Goal: Task Accomplishment & Management: Use online tool/utility

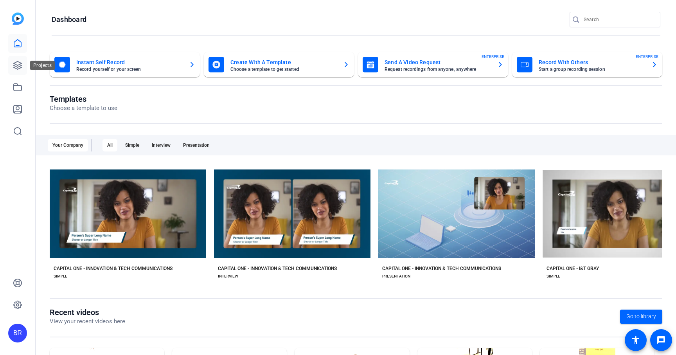
click at [20, 64] on icon at bounding box center [18, 65] width 8 height 8
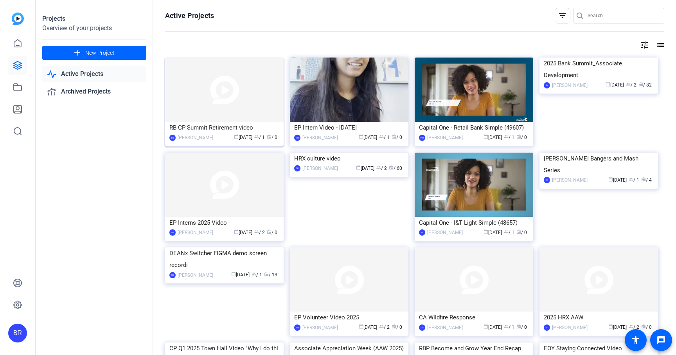
click at [216, 127] on div "RB CP Summit Retirement video" at bounding box center [224, 128] width 110 height 12
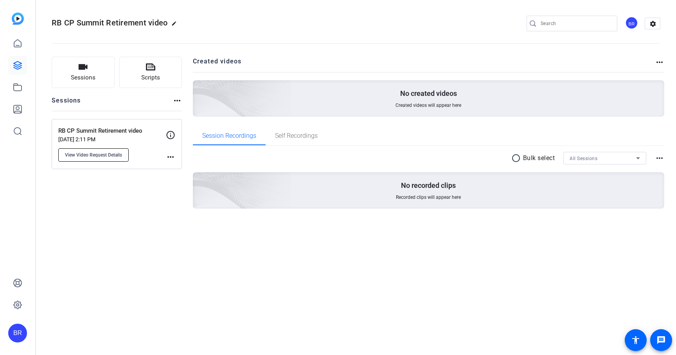
click at [83, 149] on button "View Video Request Details" at bounding box center [93, 154] width 70 height 13
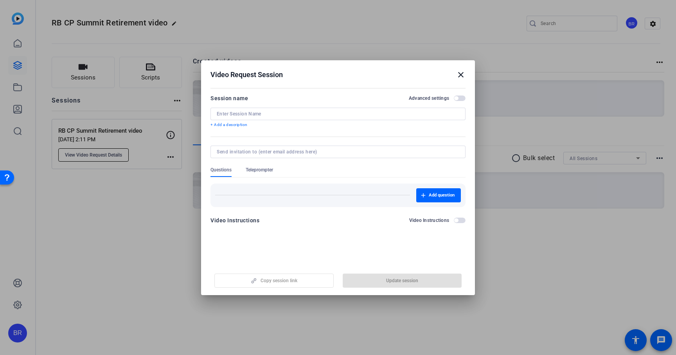
type input "RB CP Summit Retirement video"
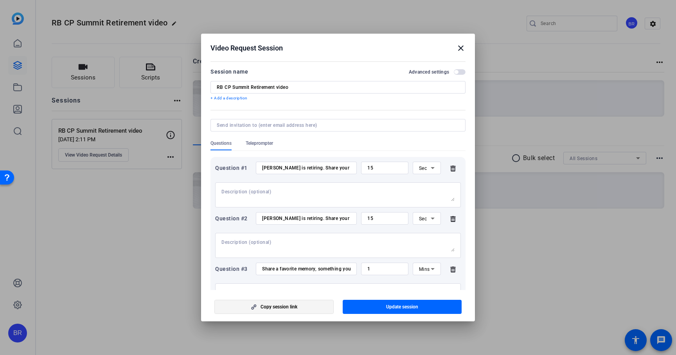
click at [293, 310] on span "button" at bounding box center [274, 306] width 119 height 19
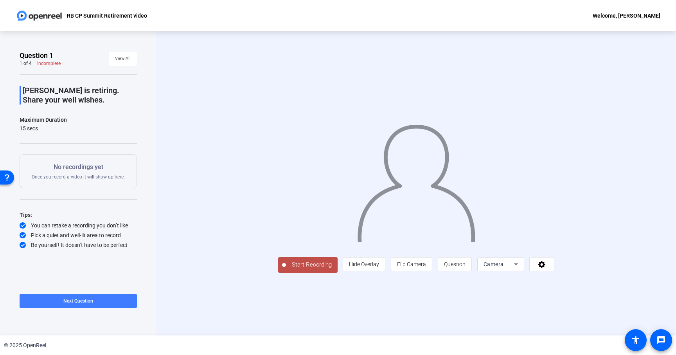
click at [86, 299] on span "Next Question" at bounding box center [78, 300] width 30 height 5
click at [103, 302] on span "Next Question" at bounding box center [110, 300] width 30 height 5
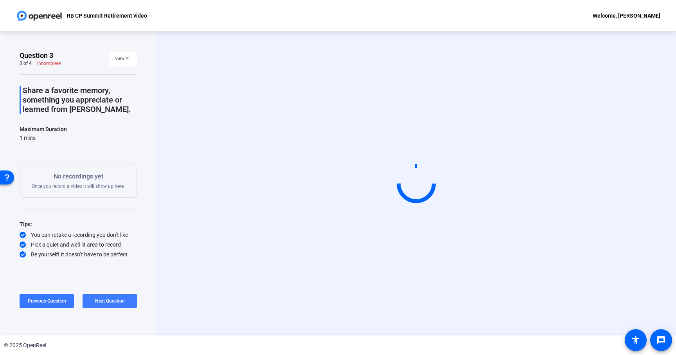
click at [108, 302] on span "Next Question" at bounding box center [110, 300] width 30 height 5
